Goal: Transaction & Acquisition: Purchase product/service

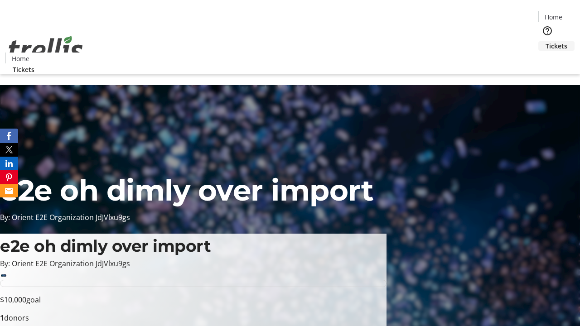
click at [546, 41] on span "Tickets" at bounding box center [557, 46] width 22 height 10
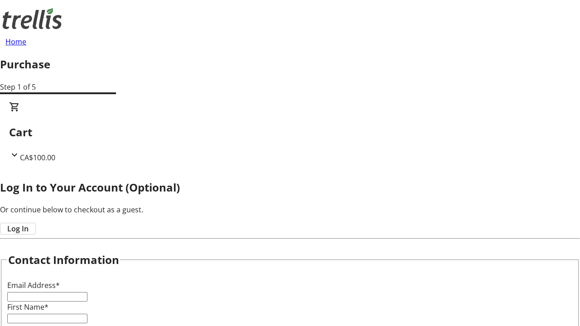
type input "FREE"
type input "[EMAIL_ADDRESS][DOMAIN_NAME]"
type input "[PERSON_NAME]"
